Goal: Register for event/course

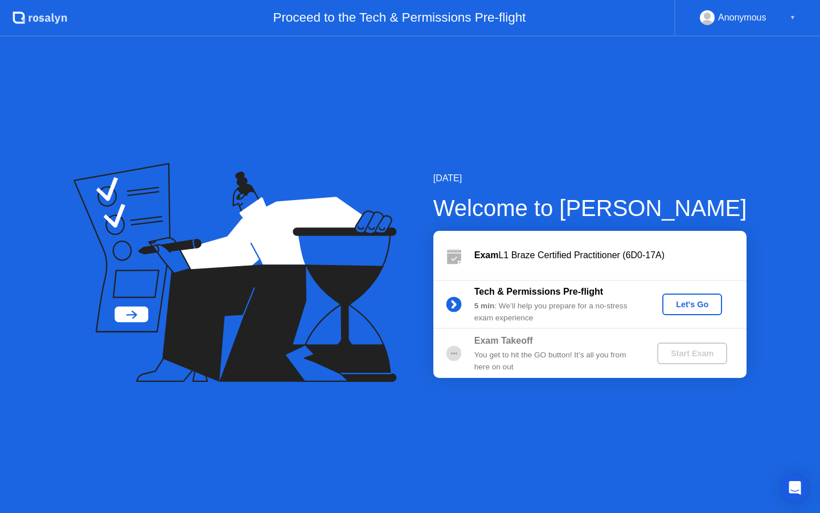
click at [702, 303] on div "Let's Go" at bounding box center [692, 304] width 51 height 9
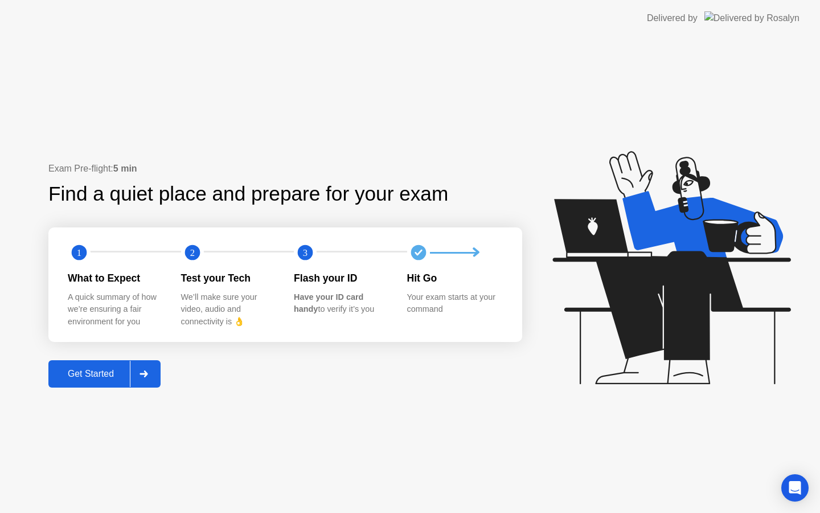
click at [106, 378] on div "Get Started" at bounding box center [91, 374] width 78 height 10
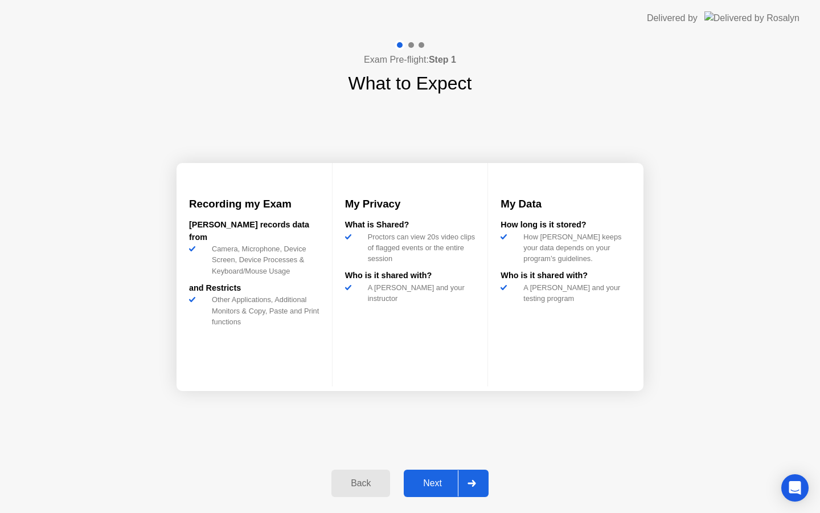
click at [435, 485] on div "Next" at bounding box center [432, 483] width 51 height 10
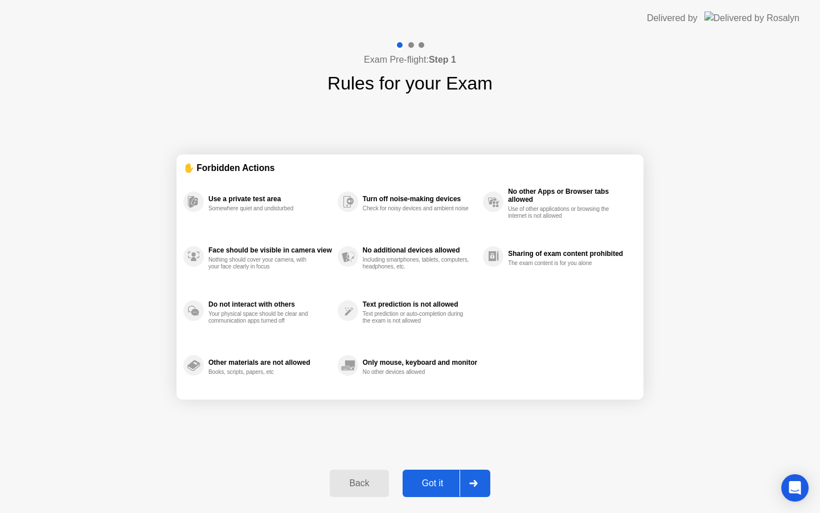
click at [435, 485] on div "Got it" at bounding box center [433, 483] width 54 height 10
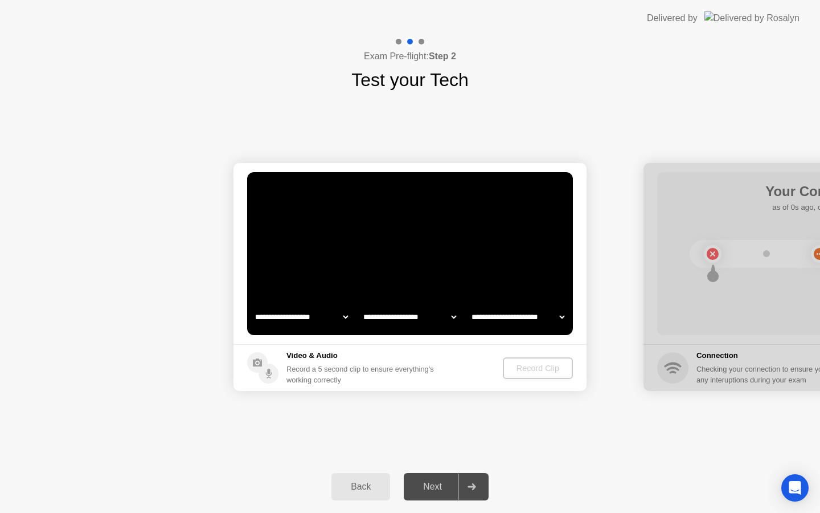
select select "**********"
select select "*******"
click at [541, 368] on div "Record Clip" at bounding box center [538, 368] width 61 height 9
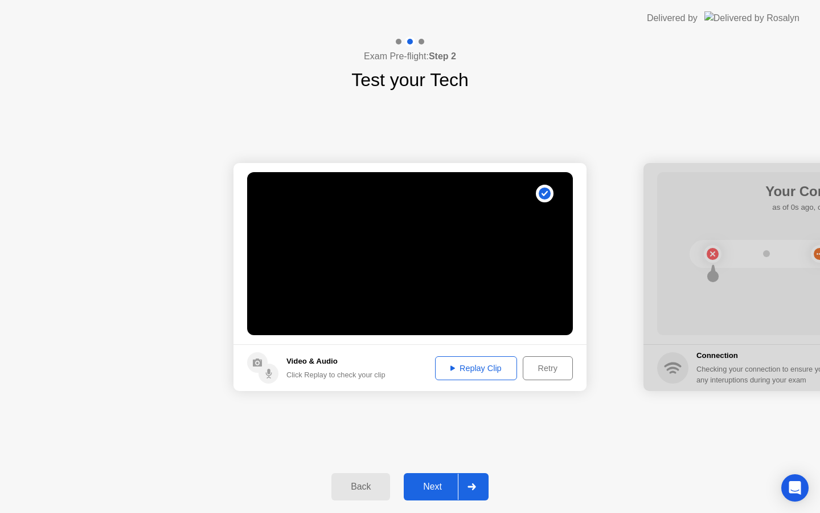
click at [446, 490] on div "Next" at bounding box center [432, 486] width 51 height 10
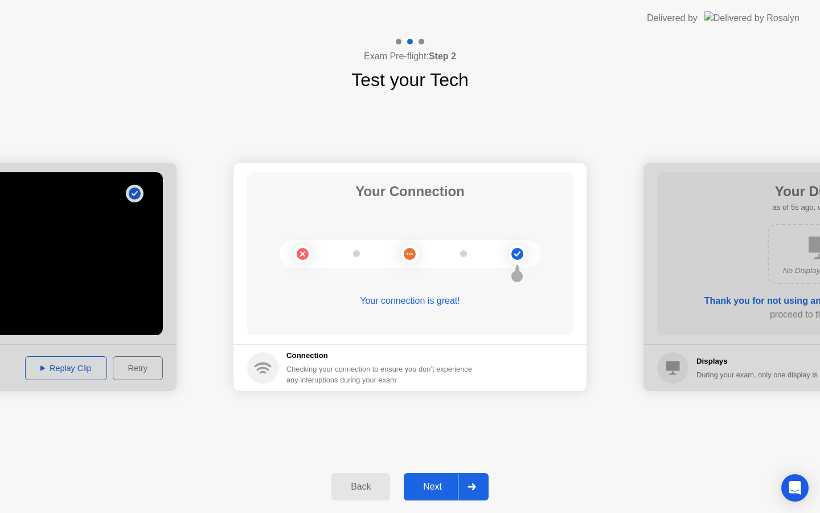
click at [434, 483] on div "Next" at bounding box center [432, 486] width 51 height 10
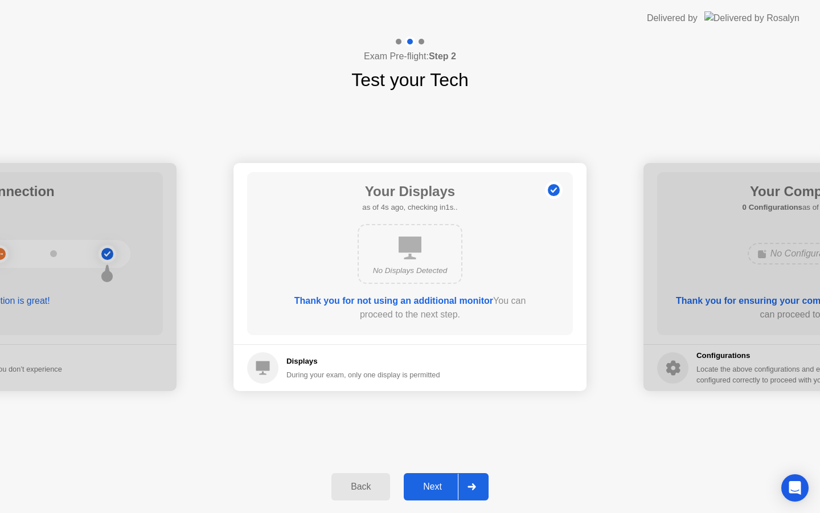
click at [434, 485] on div "Next" at bounding box center [432, 486] width 51 height 10
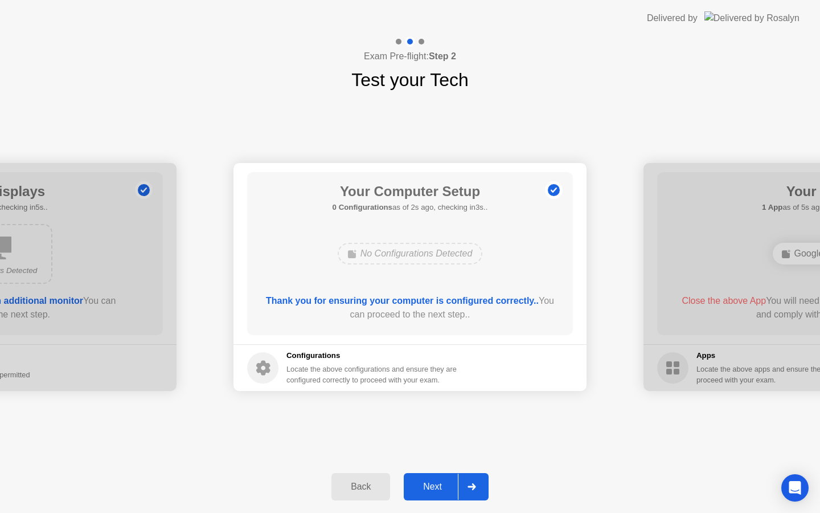
click at [434, 485] on div "Next" at bounding box center [432, 486] width 51 height 10
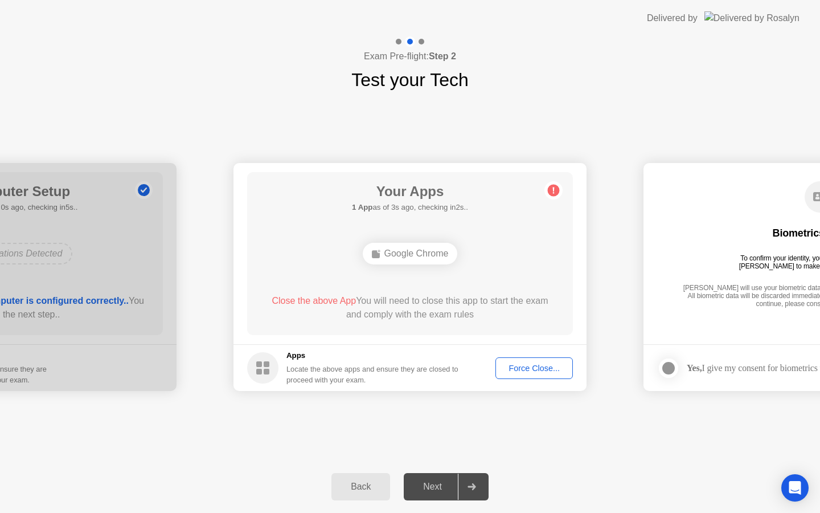
click at [531, 364] on div "Force Close..." at bounding box center [535, 368] width 70 height 9
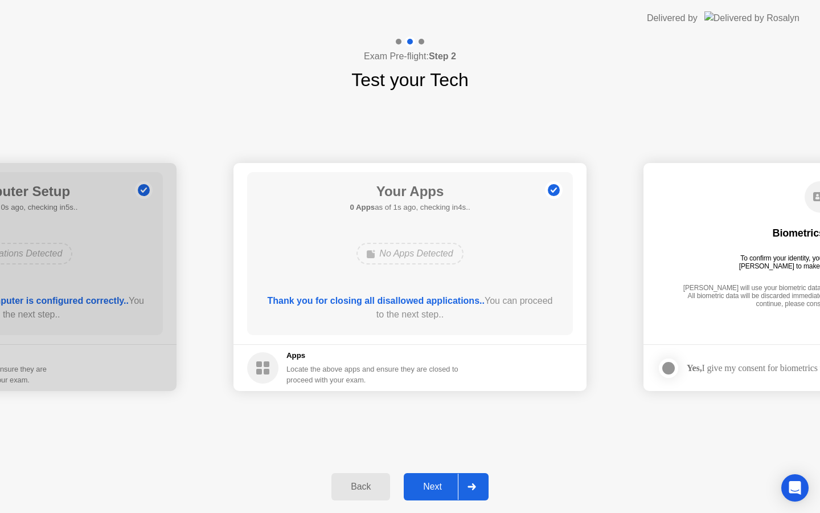
click at [442, 479] on button "Next" at bounding box center [446, 486] width 85 height 27
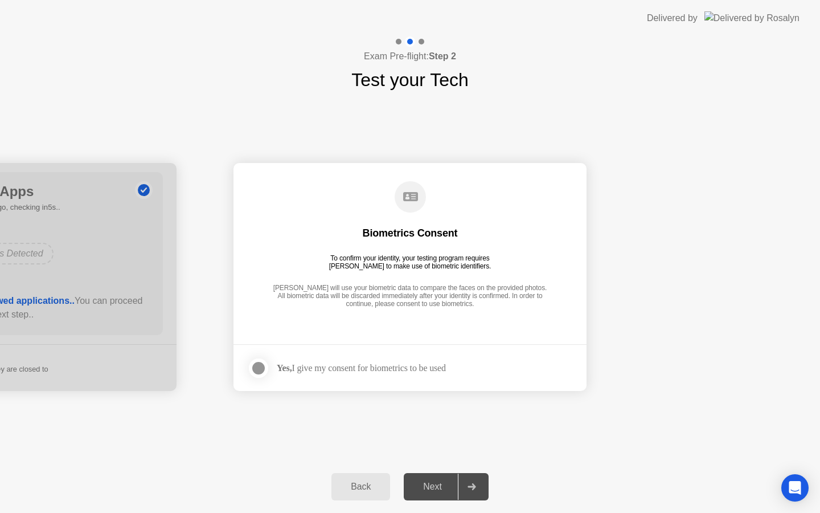
click at [257, 367] on div at bounding box center [259, 368] width 14 height 14
click at [436, 477] on button "Next" at bounding box center [446, 486] width 85 height 27
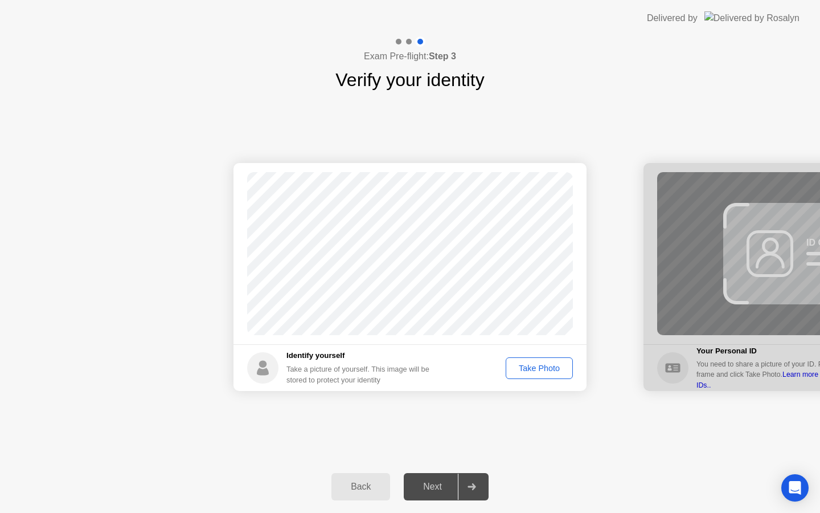
click at [547, 364] on div "Take Photo" at bounding box center [539, 368] width 59 height 9
click at [432, 489] on div "Next" at bounding box center [432, 486] width 51 height 10
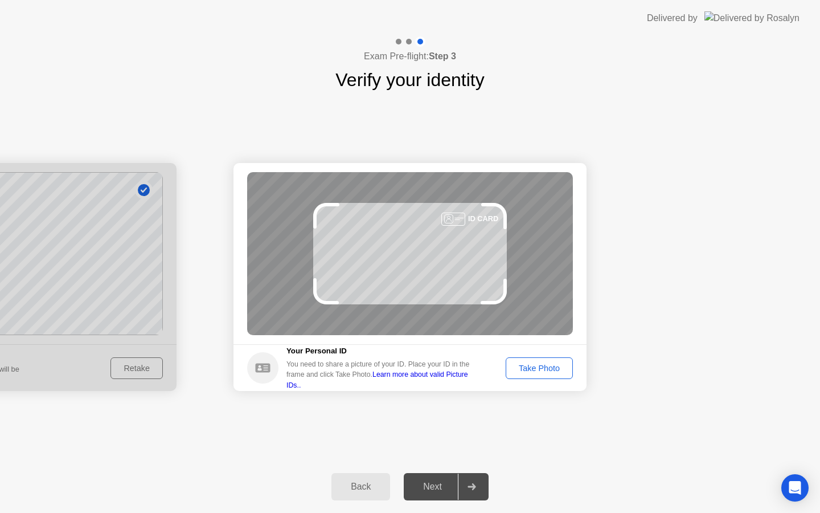
click at [547, 371] on div "Take Photo" at bounding box center [539, 368] width 59 height 9
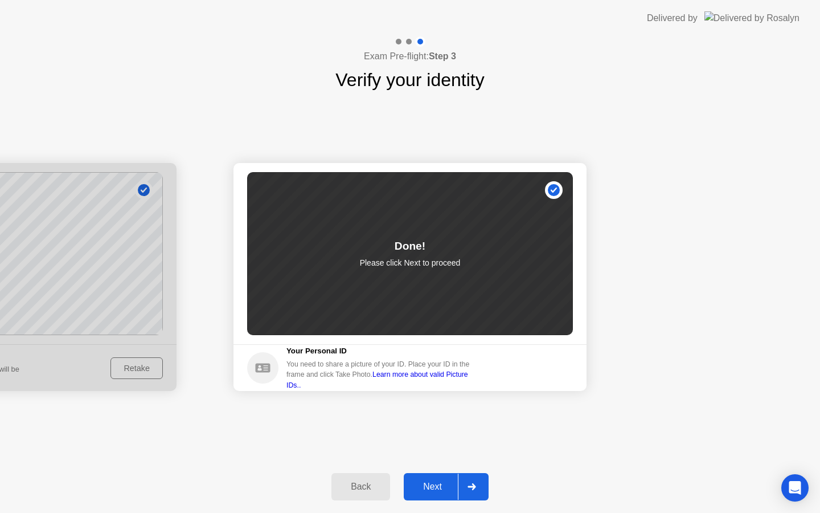
click at [421, 492] on div "Next" at bounding box center [432, 486] width 51 height 10
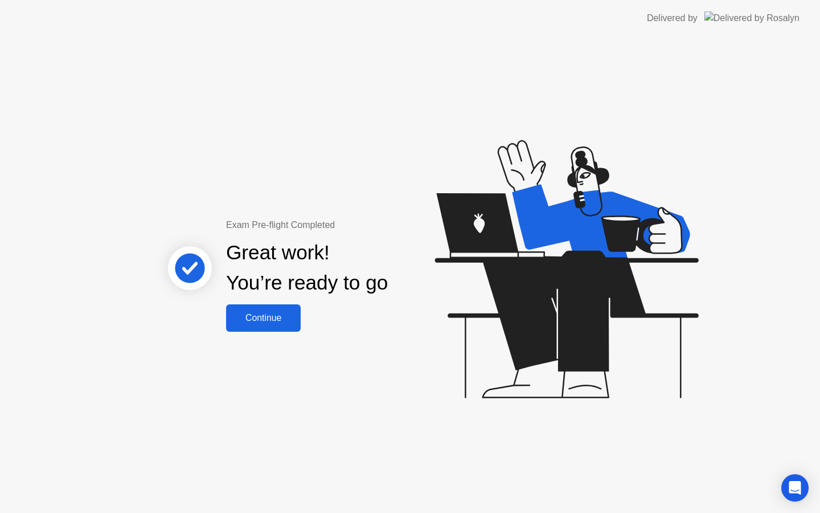
click at [259, 323] on div "Continue" at bounding box center [264, 318] width 68 height 10
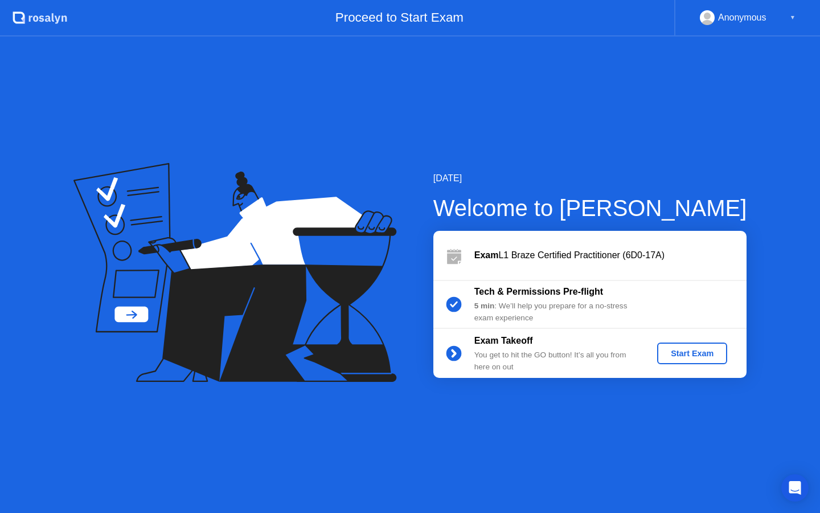
click at [684, 356] on div "Start Exam" at bounding box center [692, 353] width 61 height 9
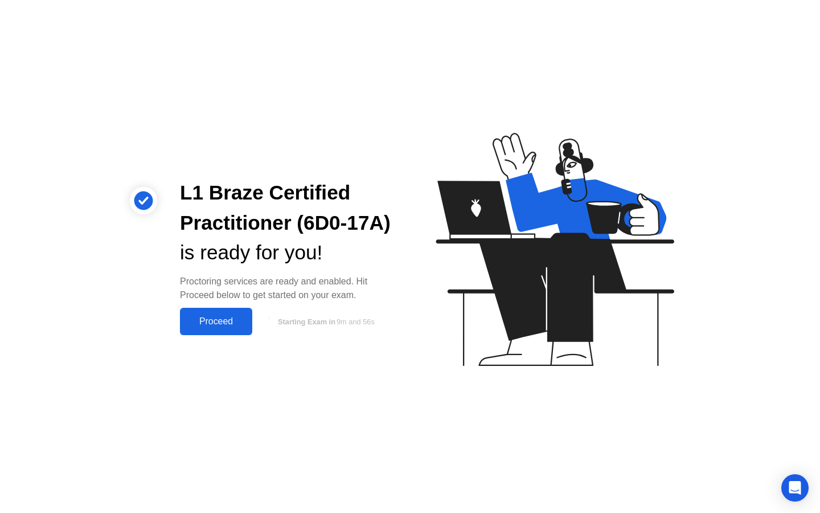
click at [227, 326] on div "Proceed" at bounding box center [216, 321] width 66 height 10
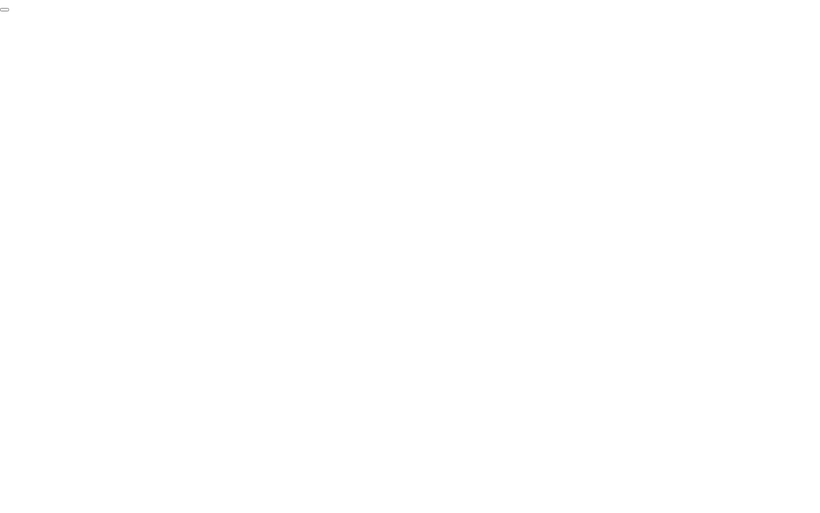
click div "End Proctoring Session"
